Goal: Information Seeking & Learning: Learn about a topic

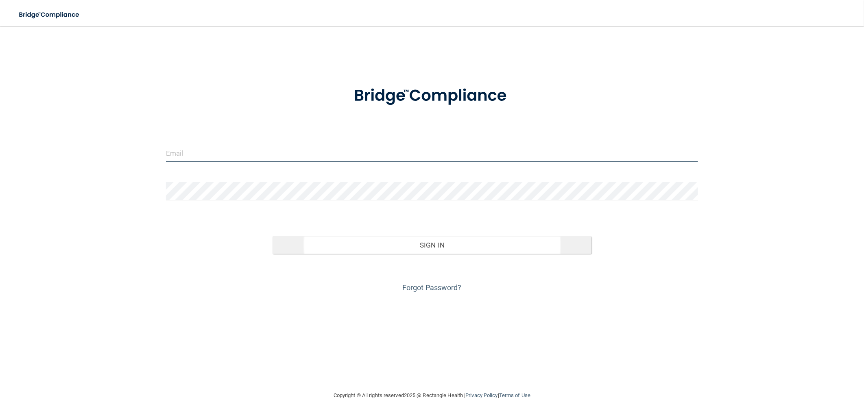
type input "[EMAIL_ADDRESS][DOMAIN_NAME]"
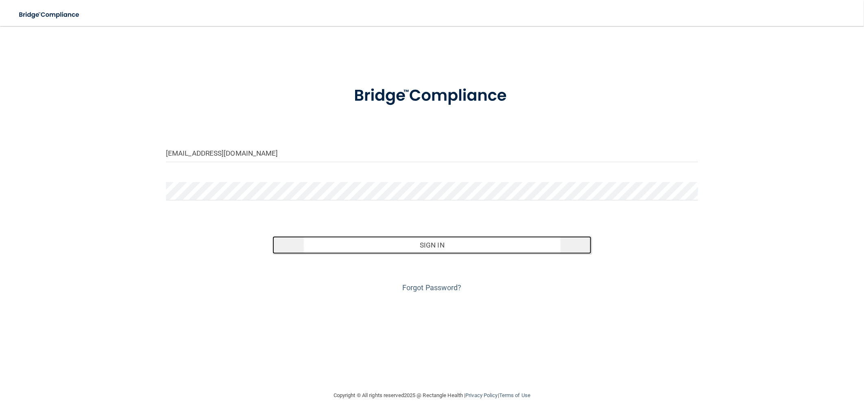
click at [381, 244] on button "Sign In" at bounding box center [432, 245] width 319 height 18
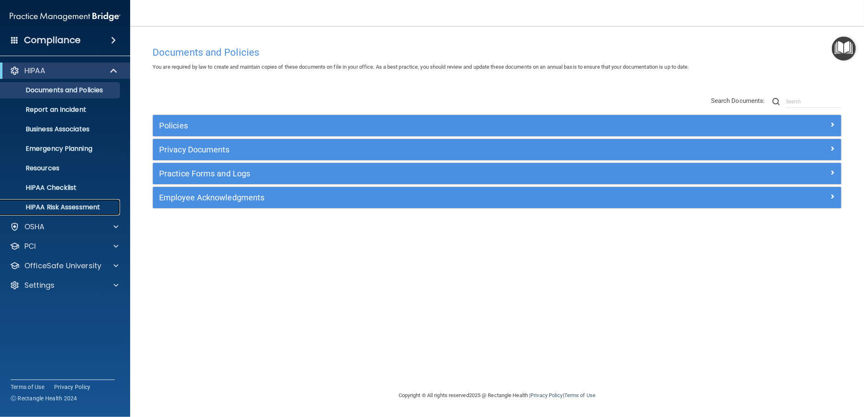
click at [68, 209] on p "HIPAA Risk Assessment" at bounding box center [60, 207] width 111 height 8
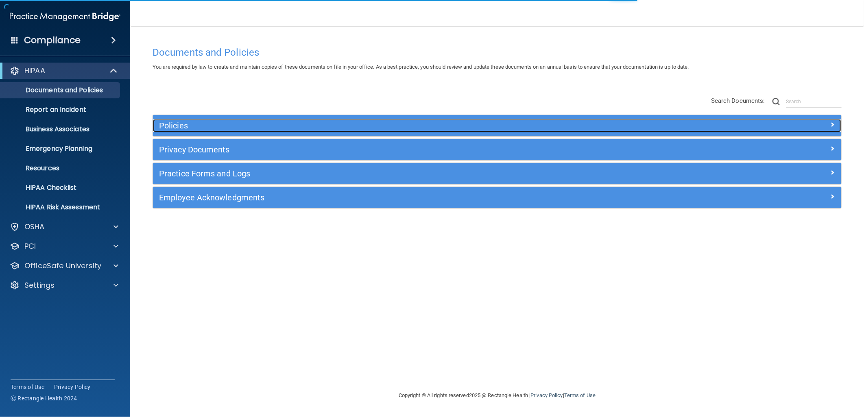
click at [334, 123] on h5 "Policies" at bounding box center [411, 125] width 504 height 9
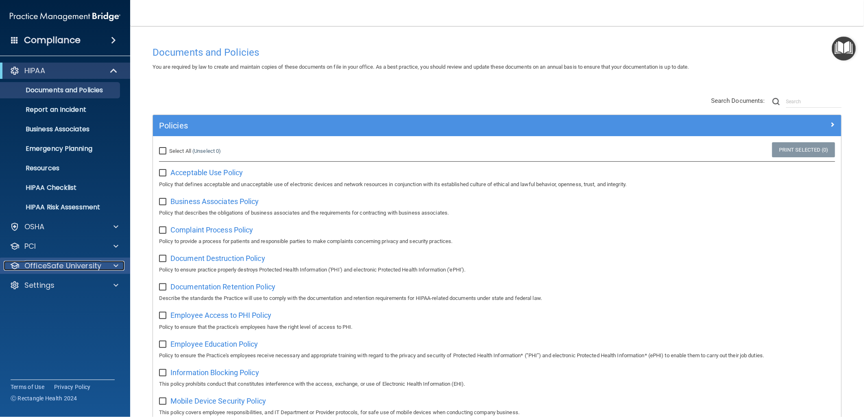
click at [90, 267] on p "OfficeSafe University" at bounding box center [62, 266] width 77 height 10
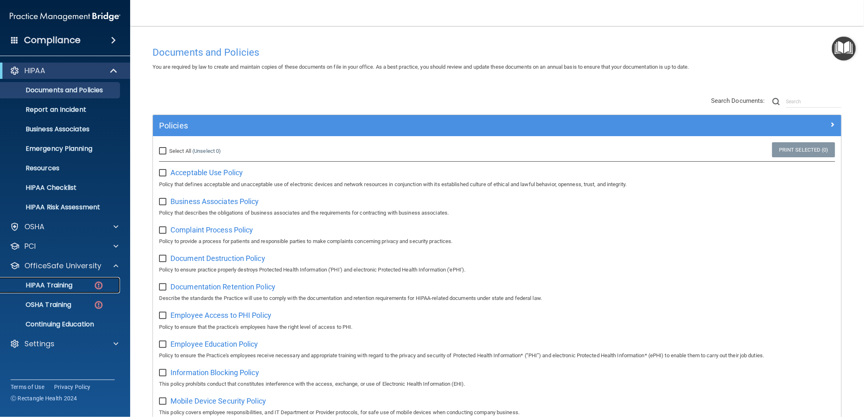
click at [79, 286] on div "HIPAA Training" at bounding box center [60, 286] width 111 height 8
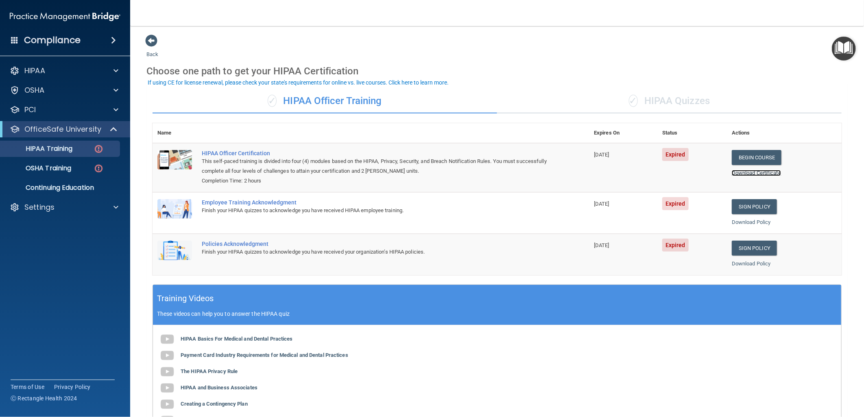
click at [747, 172] on link "Download Certificate" at bounding box center [756, 173] width 49 height 6
click at [55, 194] on link "Continuing Education" at bounding box center [56, 188] width 128 height 16
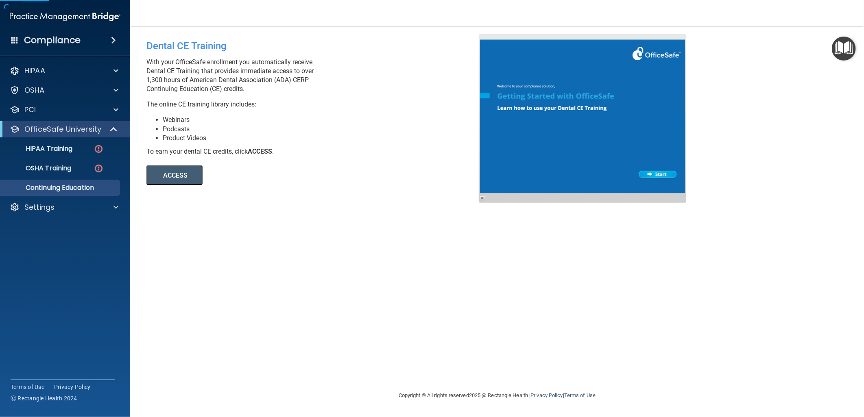
click at [150, 177] on button "ACCESS" at bounding box center [174, 176] width 56 height 20
click at [59, 44] on h4 "Compliance" at bounding box center [52, 40] width 57 height 11
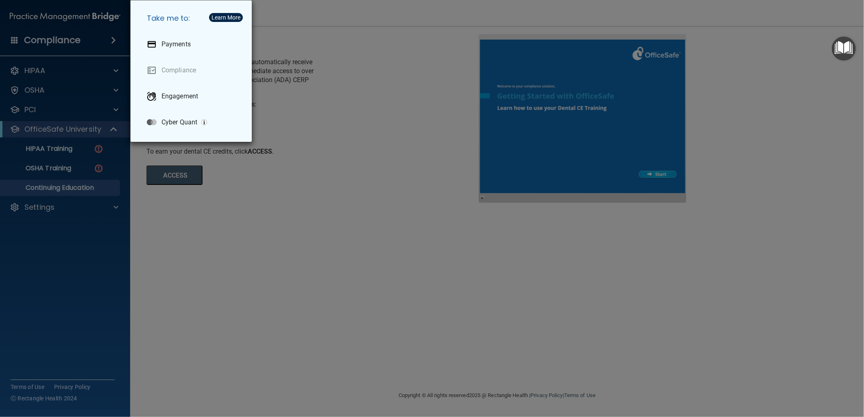
click at [105, 39] on div "Take me to: Payments Compliance Engagement Cyber Quant" at bounding box center [432, 208] width 864 height 417
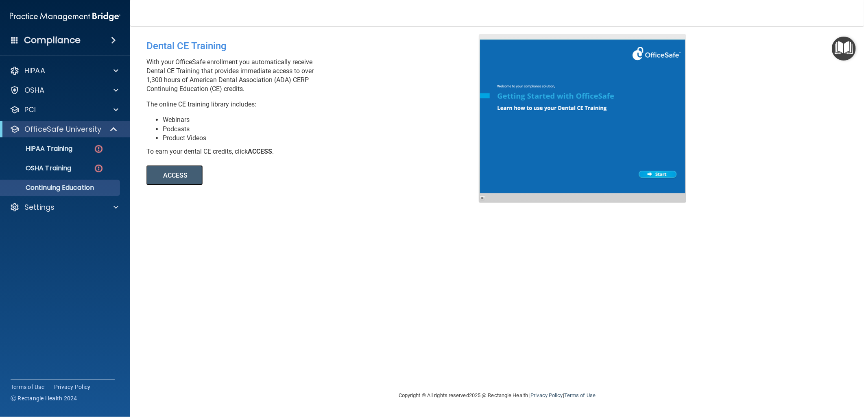
click at [87, 79] on div "HIPAA Documents and Policies Report an Incident Business Associates Emergency P…" at bounding box center [65, 140] width 131 height 163
click at [89, 77] on div "HIPAA" at bounding box center [65, 71] width 131 height 16
click at [75, 73] on div "HIPAA" at bounding box center [54, 71] width 101 height 10
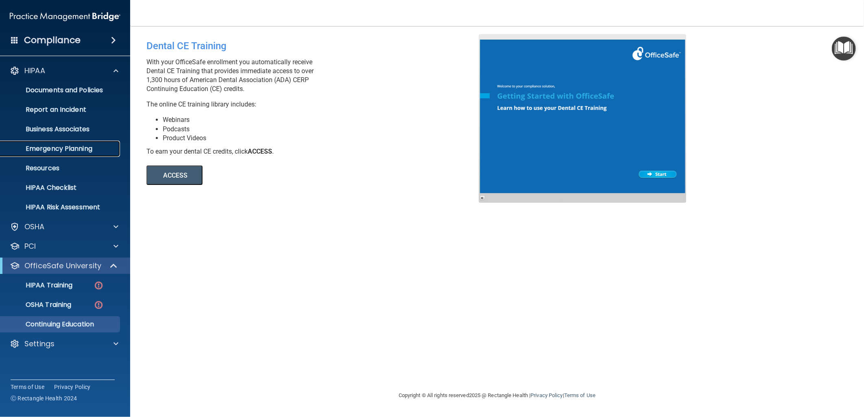
click at [62, 145] on p "Emergency Planning" at bounding box center [60, 149] width 111 height 8
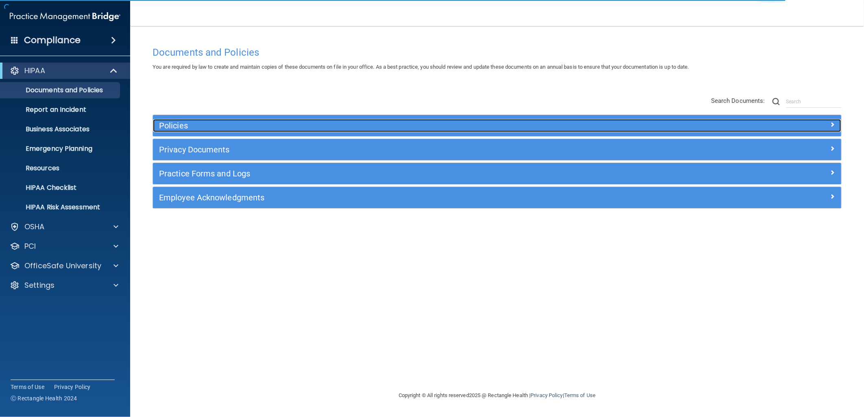
click at [258, 129] on h5 "Policies" at bounding box center [411, 125] width 504 height 9
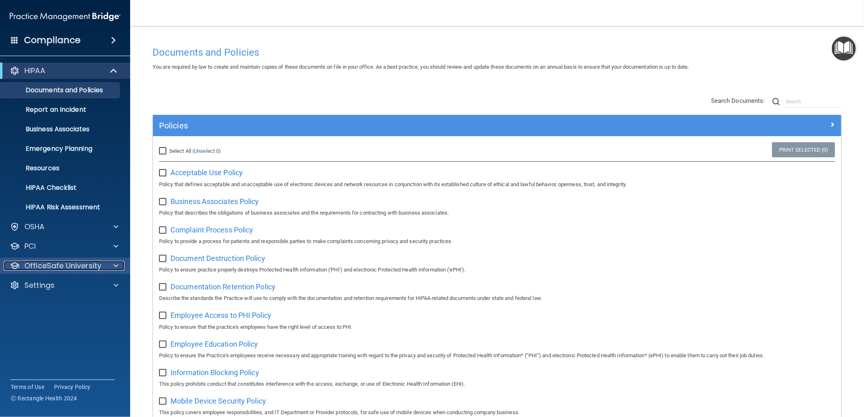
click at [102, 267] on div "OfficeSafe University" at bounding box center [54, 266] width 101 height 10
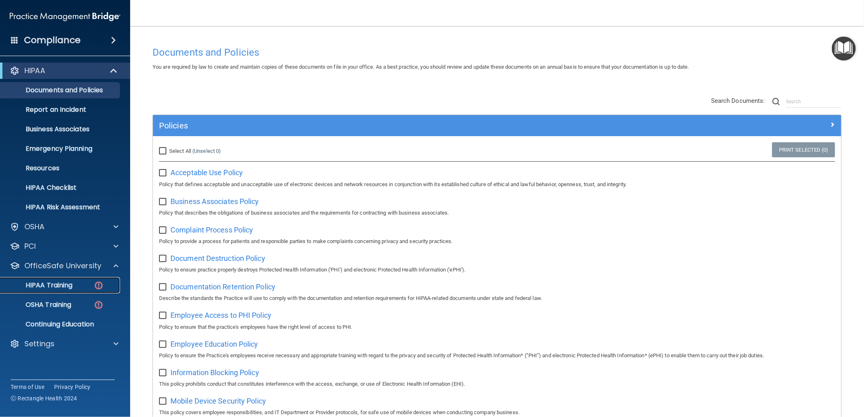
click at [72, 287] on p "HIPAA Training" at bounding box center [38, 286] width 67 height 8
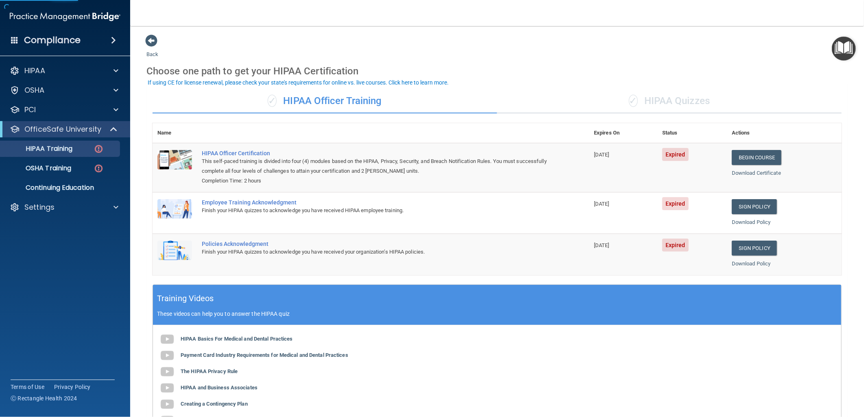
click at [660, 102] on div "✓ HIPAA Quizzes" at bounding box center [669, 101] width 345 height 24
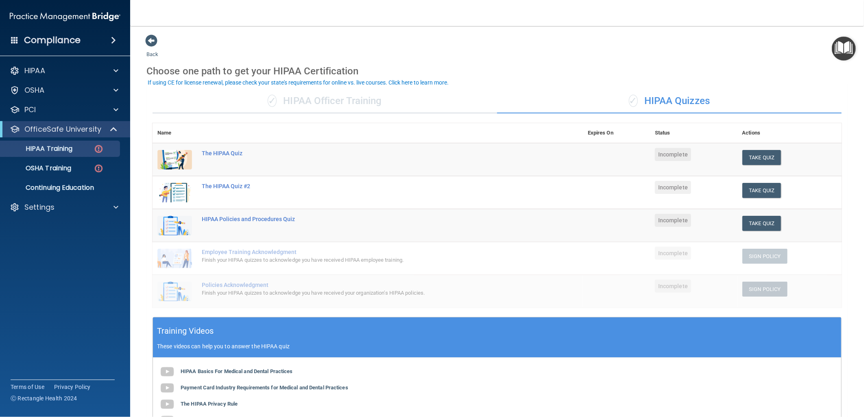
click at [354, 105] on div "✓ HIPAA Officer Training" at bounding box center [325, 101] width 345 height 24
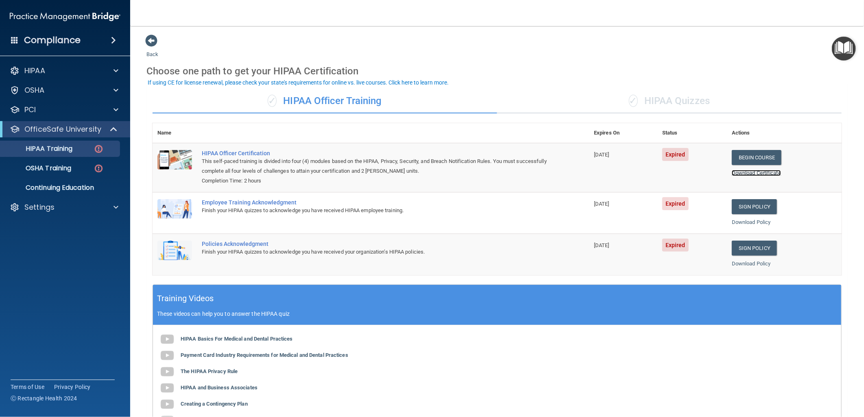
click at [754, 172] on link "Download Certificate" at bounding box center [756, 173] width 49 height 6
click at [116, 76] on div "HIPAA" at bounding box center [65, 71] width 131 height 16
click at [114, 73] on span at bounding box center [115, 71] width 5 height 10
